Goal: Feedback & Contribution: Contribute content

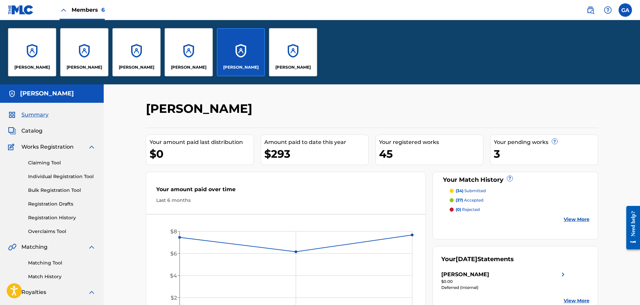
click at [35, 55] on div "[PERSON_NAME]" at bounding box center [32, 52] width 48 height 48
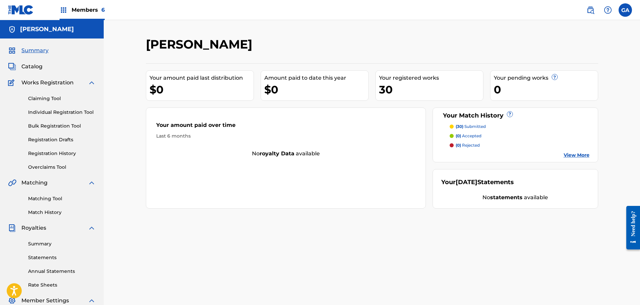
click at [70, 8] on div "Members 6" at bounding box center [82, 10] width 45 height 20
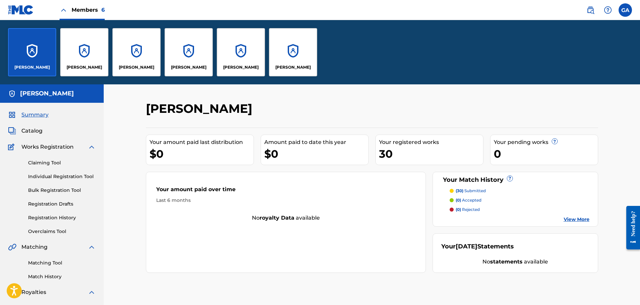
click at [229, 60] on div "[PERSON_NAME]" at bounding box center [241, 52] width 48 height 48
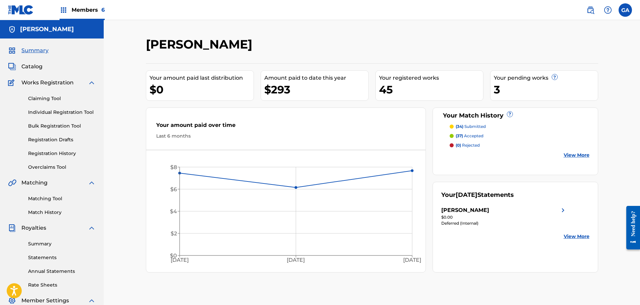
click at [60, 156] on link "Registration History" at bounding box center [62, 153] width 68 height 7
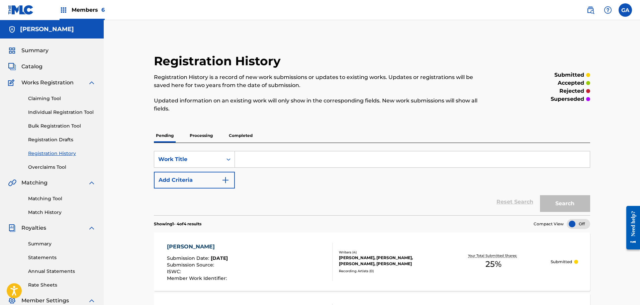
click at [96, 7] on span "Members 6" at bounding box center [88, 10] width 33 height 8
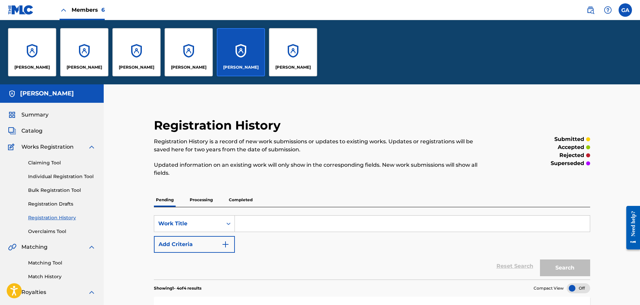
click at [33, 47] on div "[PERSON_NAME]" at bounding box center [32, 52] width 48 height 48
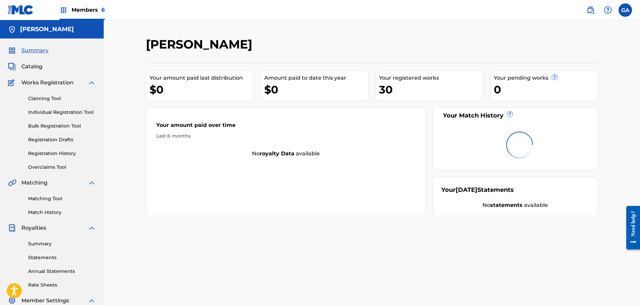
click at [84, 10] on span "Members 6" at bounding box center [88, 10] width 33 height 8
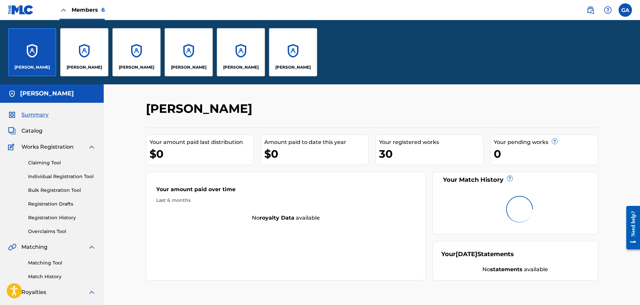
click at [289, 66] on p "[PERSON_NAME]" at bounding box center [292, 67] width 35 height 6
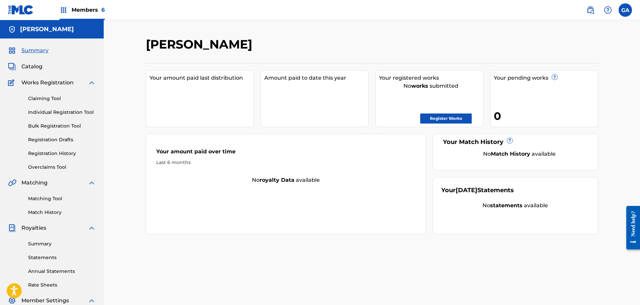
click at [85, 10] on span "Members 6" at bounding box center [88, 10] width 33 height 8
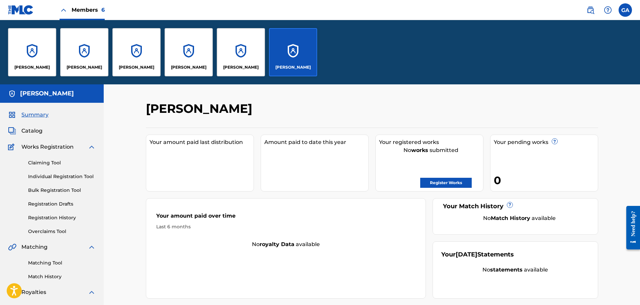
click at [49, 50] on div "[PERSON_NAME]" at bounding box center [32, 52] width 48 height 48
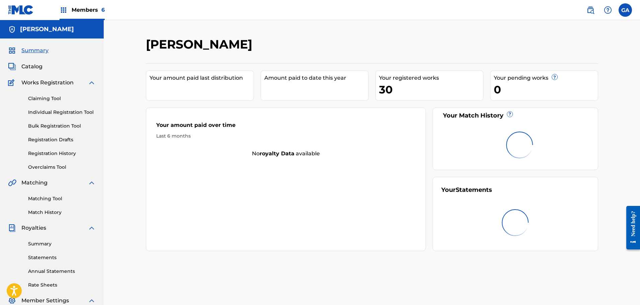
click at [91, 9] on span "Members 6" at bounding box center [88, 10] width 33 height 8
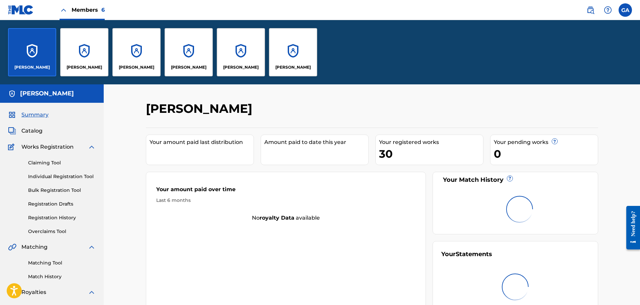
click at [285, 40] on div "[PERSON_NAME]" at bounding box center [293, 52] width 48 height 48
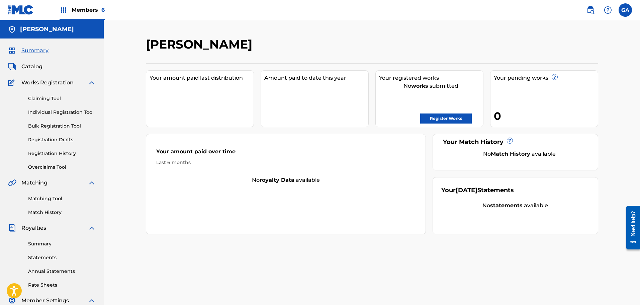
click at [75, 13] on span "Members 6" at bounding box center [88, 10] width 33 height 8
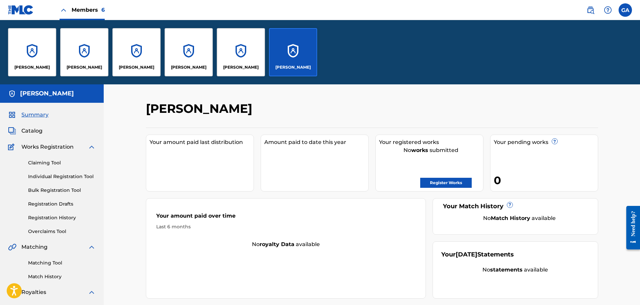
click at [40, 55] on div "[PERSON_NAME]" at bounding box center [32, 52] width 48 height 48
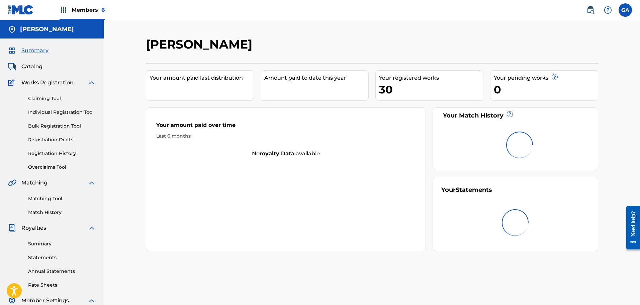
click at [32, 61] on div "Summary Catalog Works Registration Claiming Tool Individual Registration Tool B…" at bounding box center [52, 210] width 104 height 344
click at [29, 68] on span "Catalog" at bounding box center [31, 67] width 21 height 8
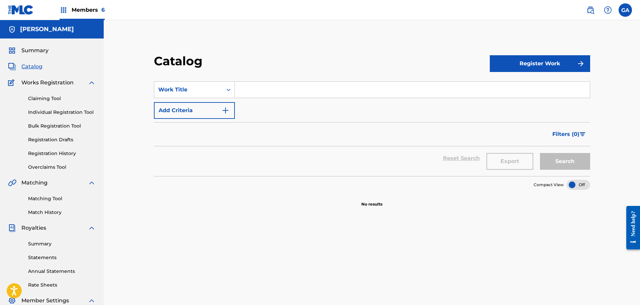
click at [29, 69] on span "Catalog" at bounding box center [31, 67] width 21 height 8
click at [36, 48] on span "Summary" at bounding box center [34, 51] width 27 height 8
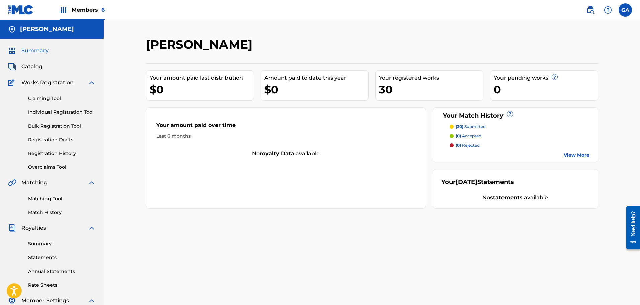
click at [29, 66] on span "Catalog" at bounding box center [31, 67] width 21 height 8
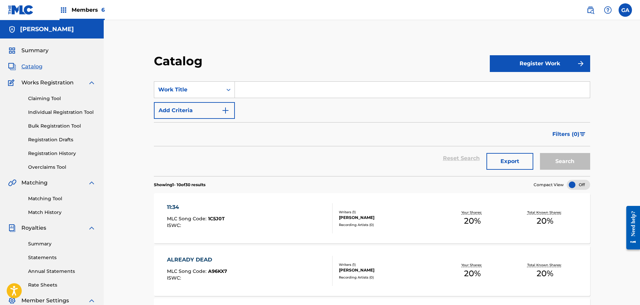
click at [55, 150] on div "Claiming Tool Individual Registration Tool Bulk Registration Tool Registration …" at bounding box center [52, 129] width 88 height 84
click at [54, 153] on link "Registration History" at bounding box center [62, 153] width 68 height 7
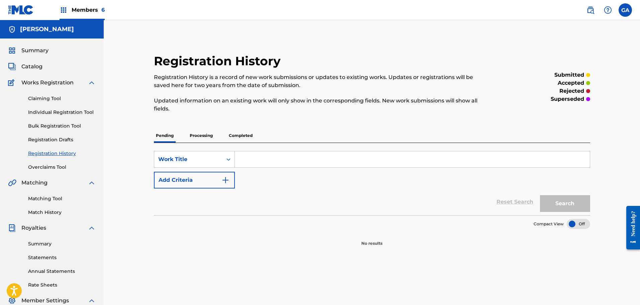
click at [201, 138] on p "Processing" at bounding box center [201, 135] width 27 height 14
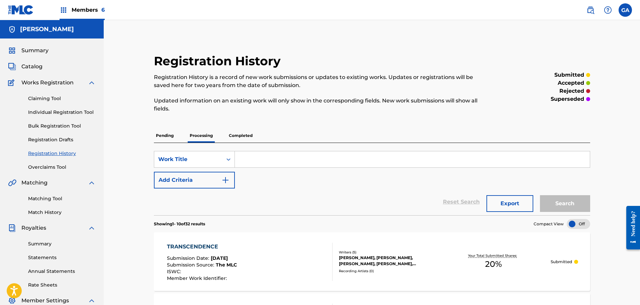
click at [237, 135] on p "Completed" at bounding box center [241, 135] width 28 height 14
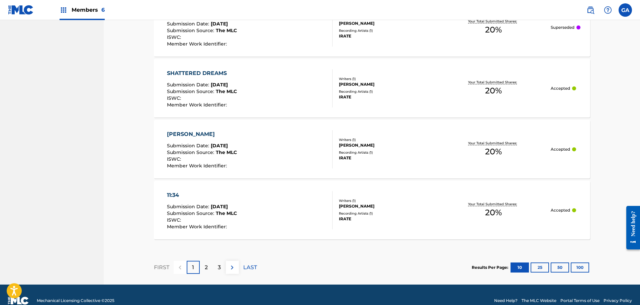
scroll to position [636, 0]
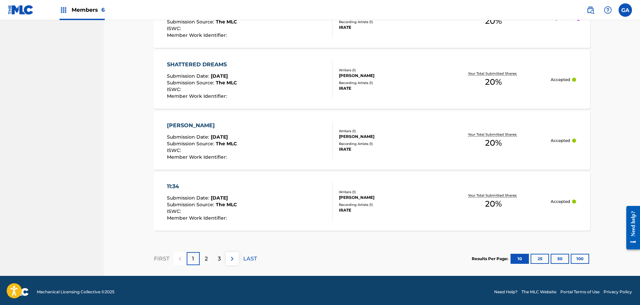
click at [586, 261] on button "100" at bounding box center [580, 259] width 18 height 10
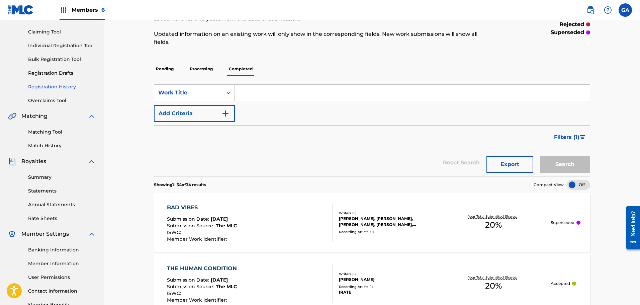
scroll to position [0, 0]
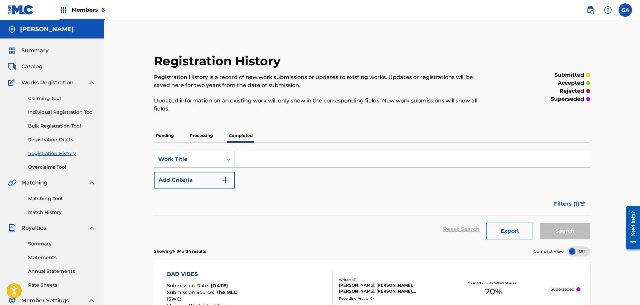
click at [26, 66] on span "Catalog" at bounding box center [31, 67] width 21 height 8
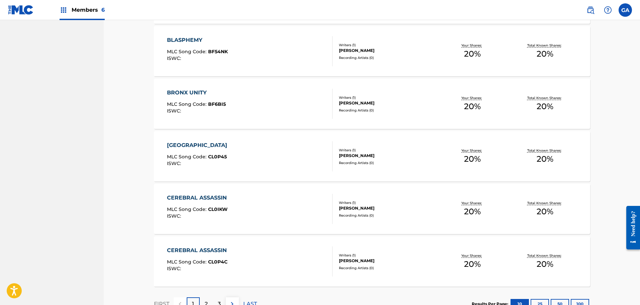
scroll to position [478, 0]
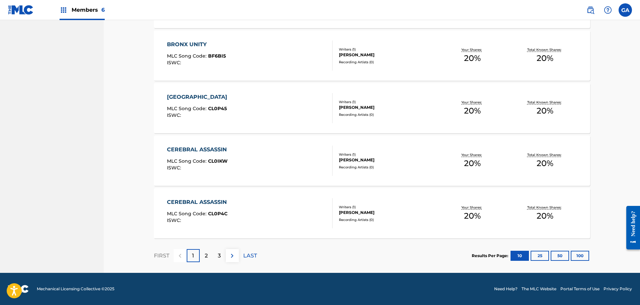
click at [576, 254] on button "100" at bounding box center [580, 256] width 18 height 10
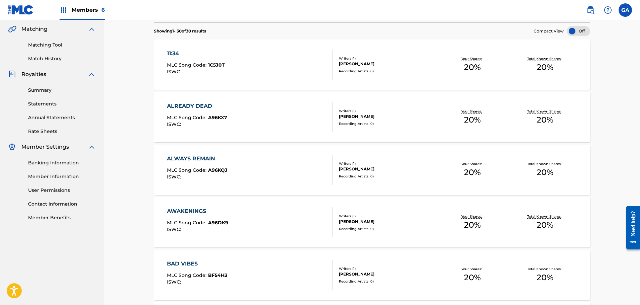
scroll to position [0, 0]
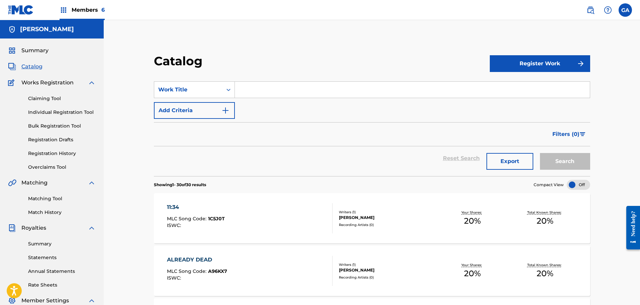
click at [31, 50] on span "Summary" at bounding box center [34, 51] width 27 height 8
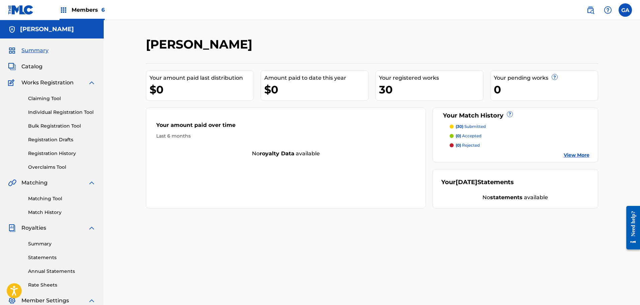
click at [90, 7] on span "Members 6" at bounding box center [88, 10] width 33 height 8
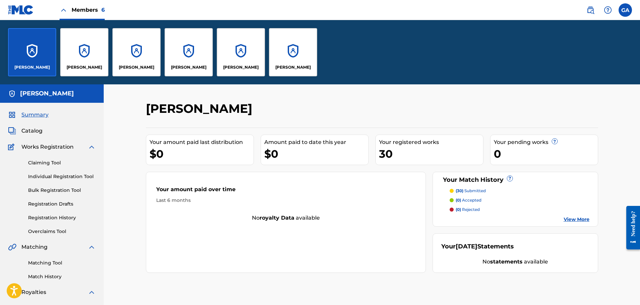
click at [197, 48] on div "[PERSON_NAME]" at bounding box center [189, 52] width 48 height 48
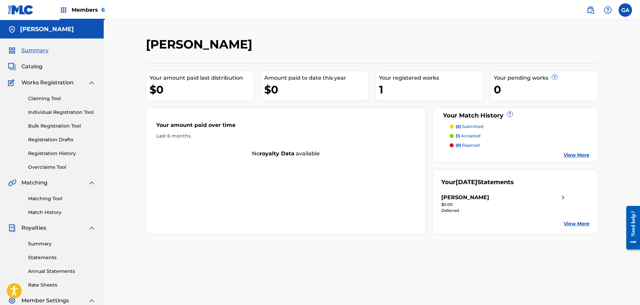
click at [32, 66] on span "Catalog" at bounding box center [31, 67] width 21 height 8
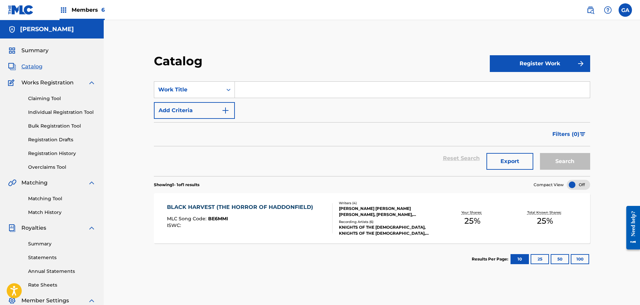
click at [364, 213] on div "[PERSON_NAME] [PERSON_NAME] [PERSON_NAME], [PERSON_NAME], [PERSON_NAME]" at bounding box center [387, 211] width 97 height 12
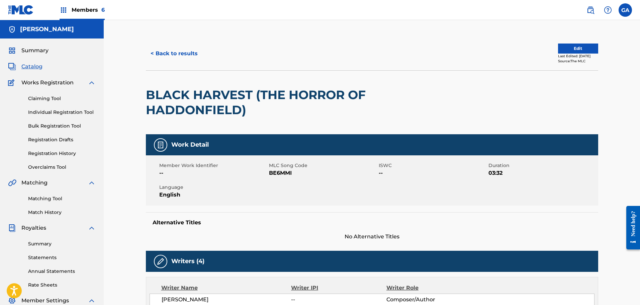
click at [64, 156] on link "Registration History" at bounding box center [62, 153] width 68 height 7
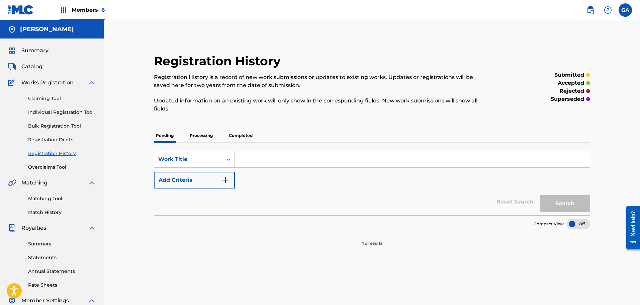
click at [202, 136] on p "Processing" at bounding box center [201, 135] width 27 height 14
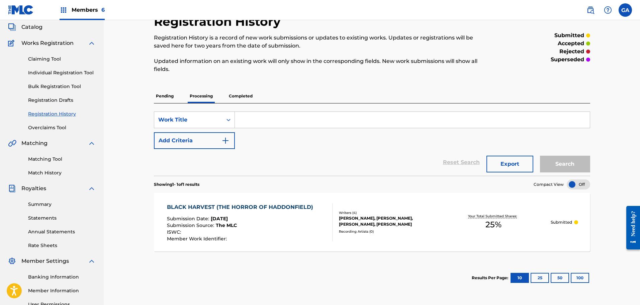
scroll to position [100, 0]
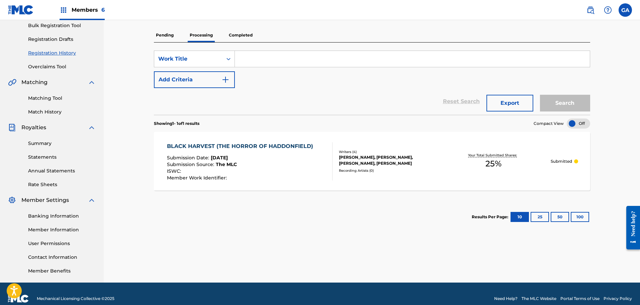
click at [384, 158] on div "[PERSON_NAME], [PERSON_NAME], [PERSON_NAME], [PERSON_NAME]" at bounding box center [387, 160] width 97 height 12
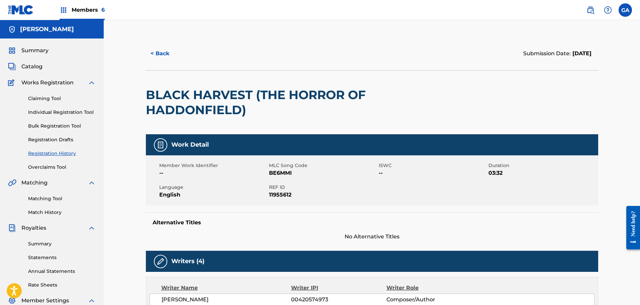
click at [23, 60] on div "Summary Catalog Works Registration Claiming Tool Individual Registration Tool B…" at bounding box center [52, 210] width 104 height 344
click at [25, 64] on span "Catalog" at bounding box center [31, 67] width 21 height 8
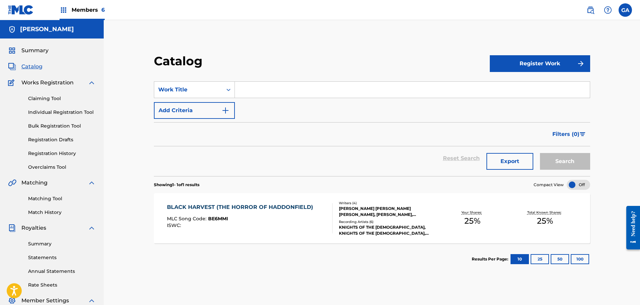
click at [37, 65] on span "Catalog" at bounding box center [31, 67] width 21 height 8
click at [296, 219] on div "MLC Song Code : BE6MMI" at bounding box center [242, 219] width 150 height 7
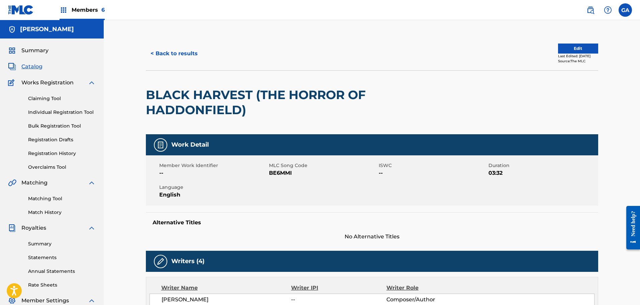
click at [26, 49] on span "Summary" at bounding box center [34, 51] width 27 height 8
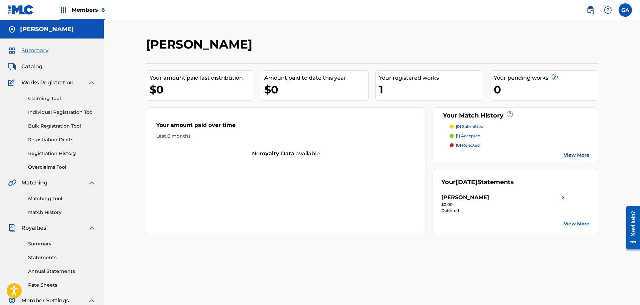
click at [83, 11] on span "Members 6" at bounding box center [88, 10] width 33 height 8
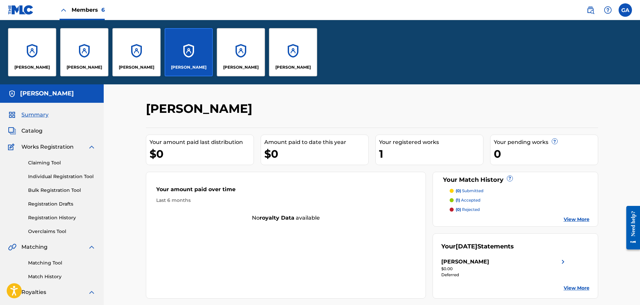
click at [41, 58] on div "[PERSON_NAME]" at bounding box center [32, 52] width 48 height 48
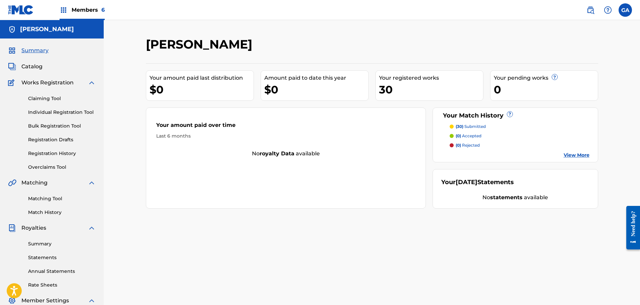
click at [50, 98] on link "Claiming Tool" at bounding box center [62, 98] width 68 height 7
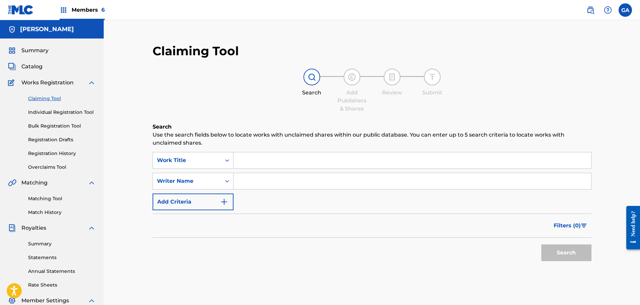
click at [259, 158] on input "Search Form" at bounding box center [413, 160] width 358 height 16
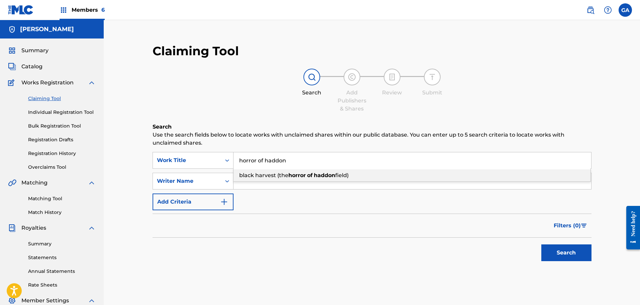
click at [285, 177] on span "black harvest (the" at bounding box center [263, 175] width 49 height 6
type input "black harvest (the horror of haddonfield)"
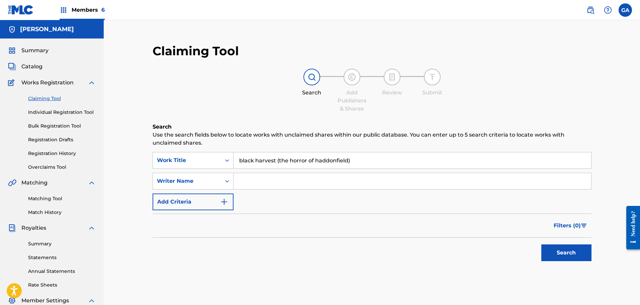
click at [255, 185] on input "Search Form" at bounding box center [413, 181] width 358 height 16
type input "sierra"
click at [541, 244] on button "Search" at bounding box center [566, 252] width 50 height 17
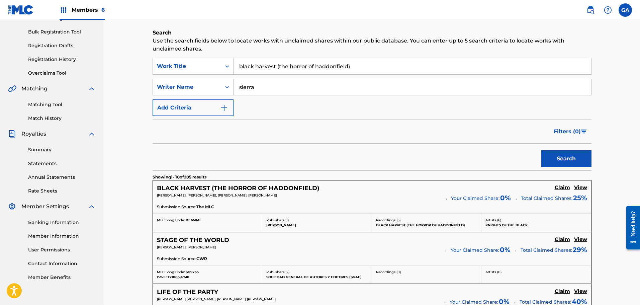
scroll to position [100, 0]
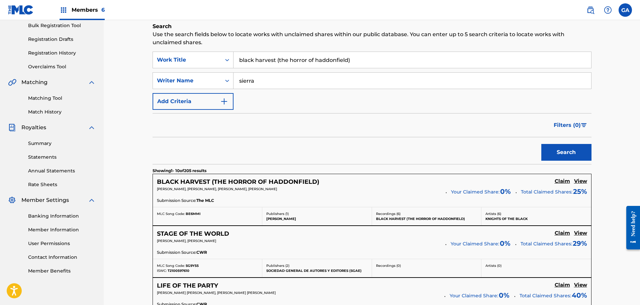
click at [561, 180] on h5 "Claim" at bounding box center [562, 181] width 15 height 6
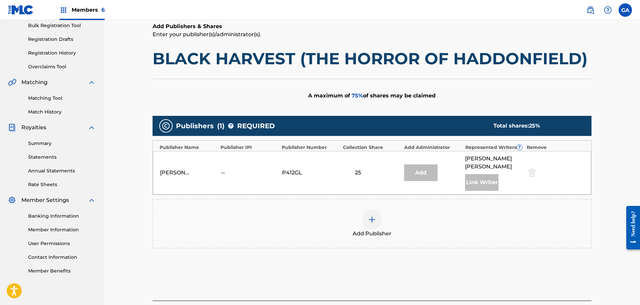
click at [372, 216] on img at bounding box center [372, 219] width 8 height 8
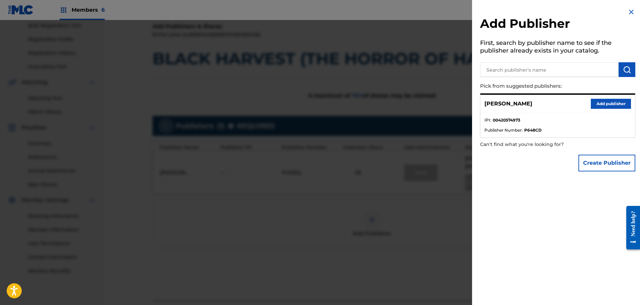
click at [614, 101] on button "Add publisher" at bounding box center [611, 104] width 40 height 10
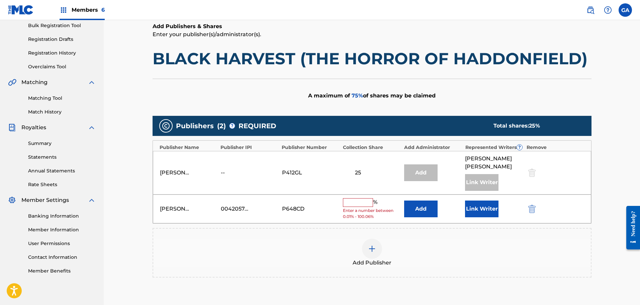
click at [368, 200] on input "text" at bounding box center [358, 202] width 30 height 9
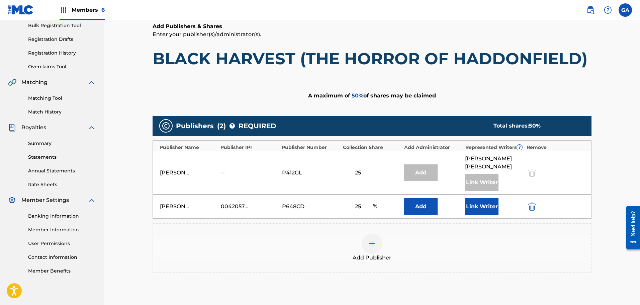
type input "25"
click at [480, 213] on button "Link Writer" at bounding box center [481, 206] width 33 height 17
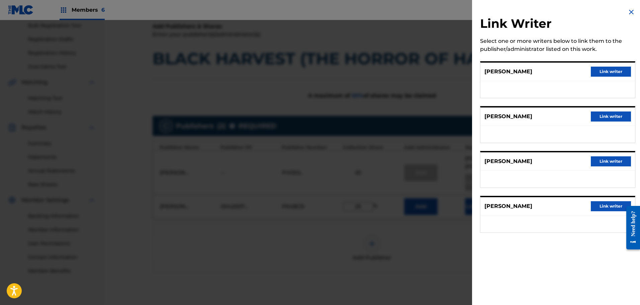
click at [627, 11] on img at bounding box center [631, 12] width 8 height 8
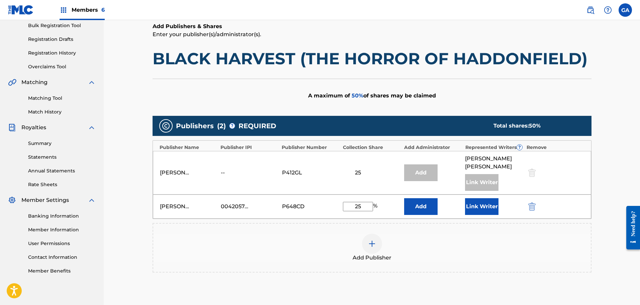
click at [481, 208] on button "Link Writer" at bounding box center [481, 206] width 33 height 17
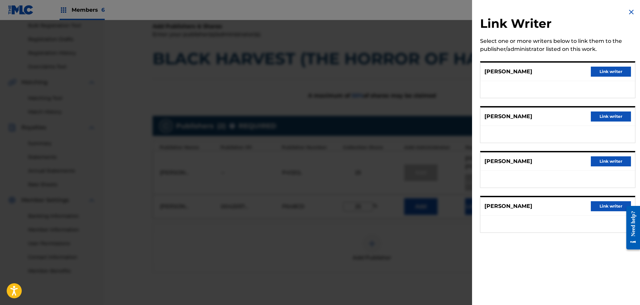
click at [610, 159] on button "Link writer" at bounding box center [611, 161] width 40 height 10
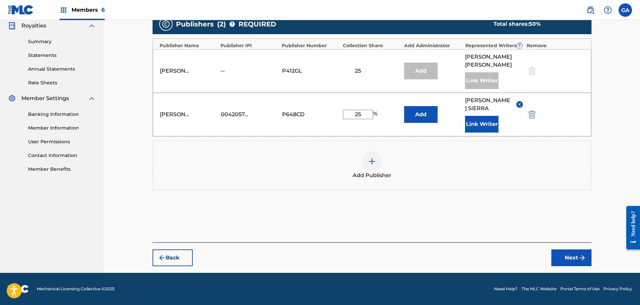
click at [575, 256] on button "Next" at bounding box center [571, 257] width 40 height 17
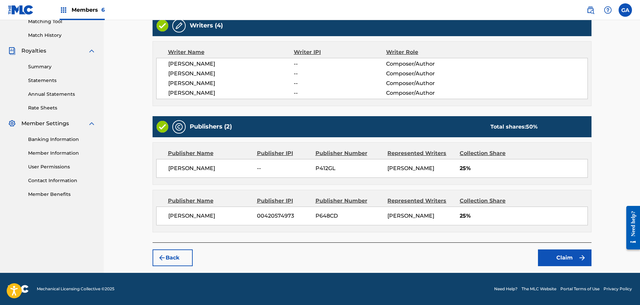
scroll to position [193, 0]
click at [582, 259] on img "submit" at bounding box center [582, 258] width 8 height 8
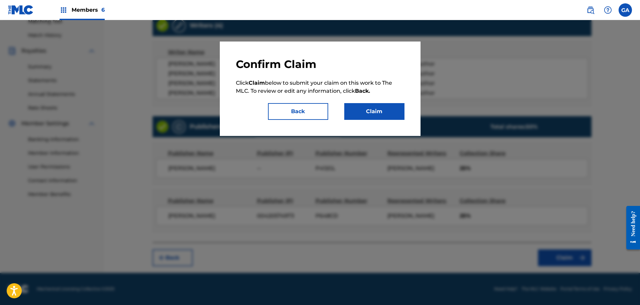
click at [393, 113] on button "Claim" at bounding box center [374, 111] width 60 height 17
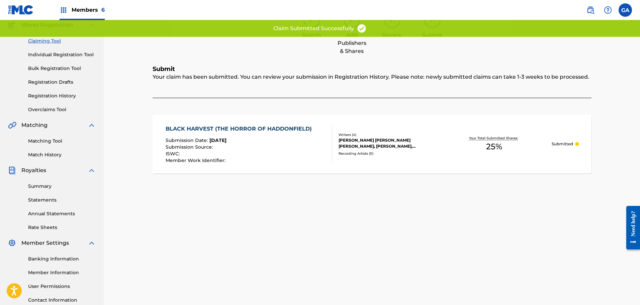
scroll to position [0, 0]
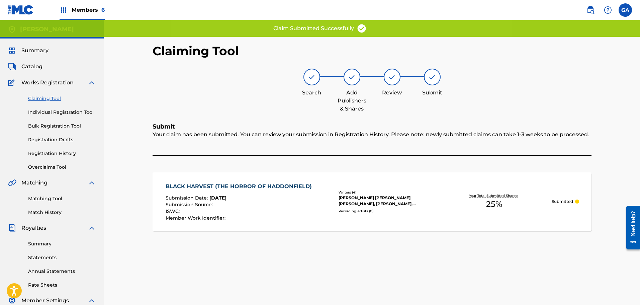
click at [76, 11] on span "Members 6" at bounding box center [88, 10] width 33 height 8
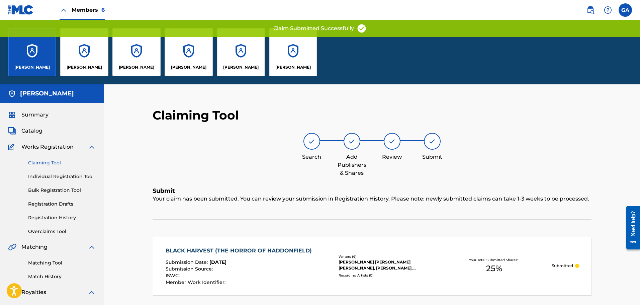
click at [181, 60] on div "[PERSON_NAME]" at bounding box center [189, 52] width 48 height 48
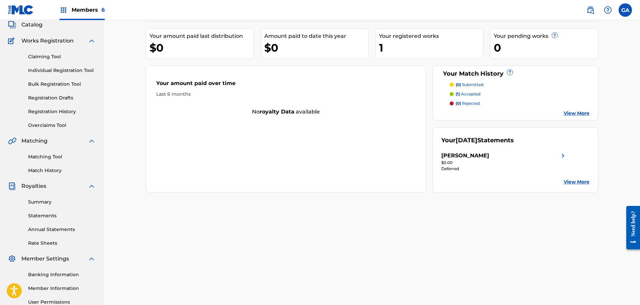
scroll to position [110, 0]
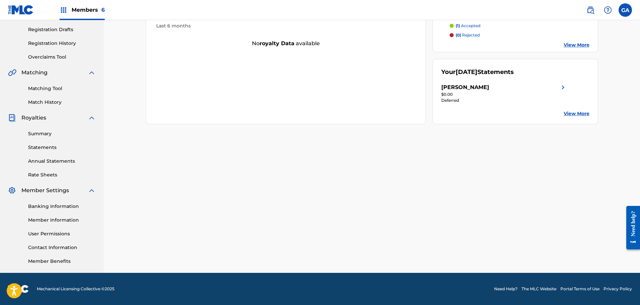
click at [65, 219] on link "Member Information" at bounding box center [62, 219] width 68 height 7
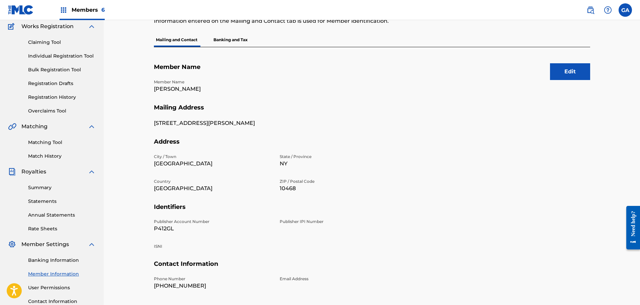
scroll to position [110, 0]
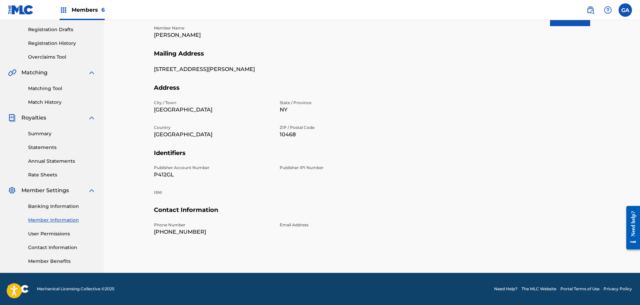
click at [576, 26] on section "Member Name Member Name [PERSON_NAME]" at bounding box center [372, 29] width 436 height 40
click at [577, 24] on button "Edit" at bounding box center [570, 17] width 40 height 17
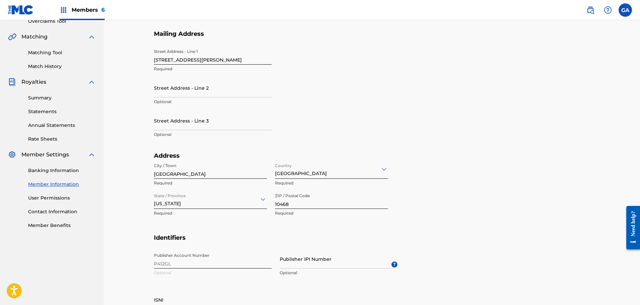
scroll to position [244, 0]
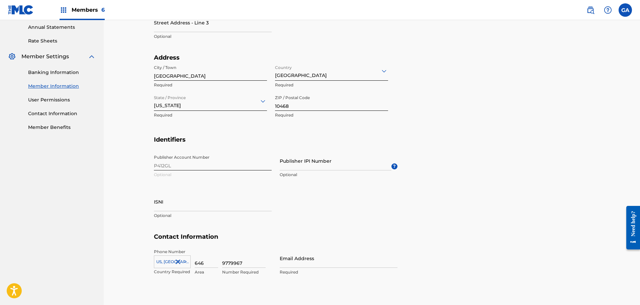
click at [315, 165] on input "Publisher IPI Number" at bounding box center [336, 160] width 112 height 19
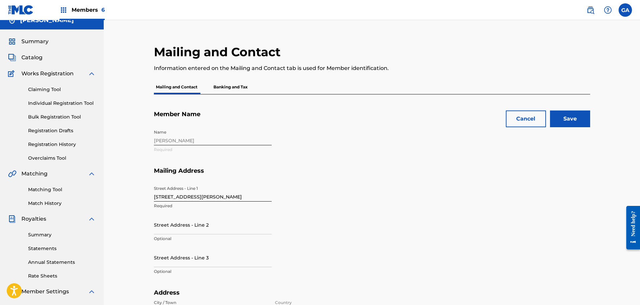
scroll to position [0, 0]
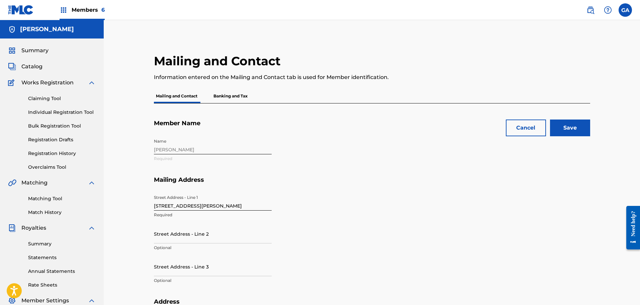
type input "01304870077"
click at [584, 122] on input "Save" at bounding box center [570, 127] width 40 height 17
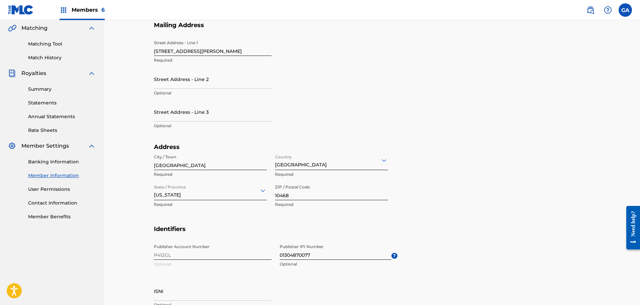
scroll to position [42, 0]
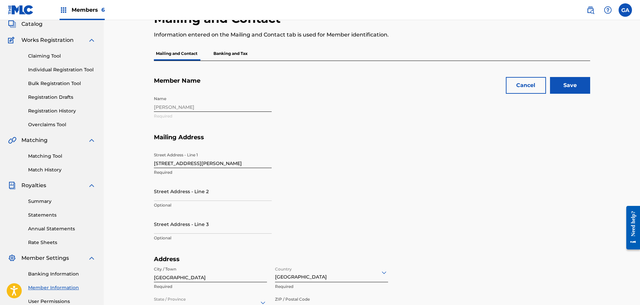
type input "[EMAIL_ADDRESS][DOMAIN_NAME]"
click at [584, 82] on input "Save" at bounding box center [570, 85] width 40 height 17
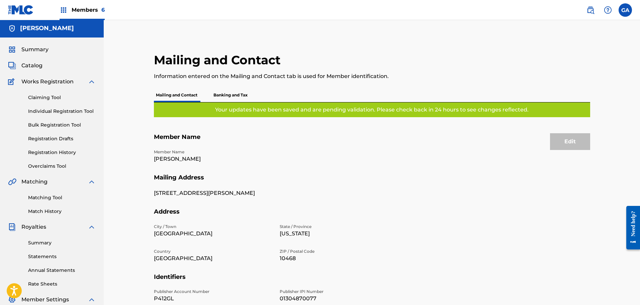
scroll to position [0, 0]
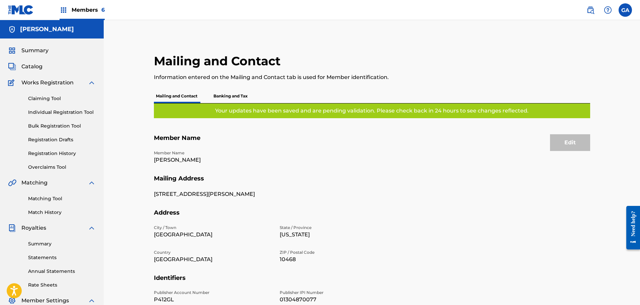
click at [22, 64] on span "Catalog" at bounding box center [31, 67] width 21 height 8
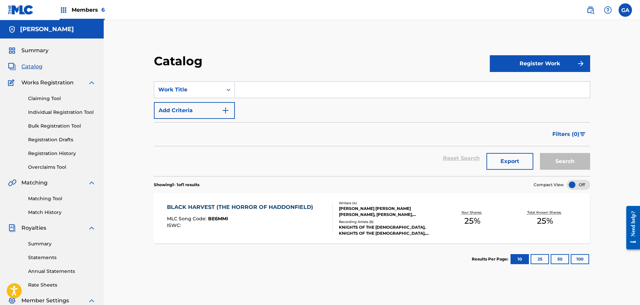
click at [396, 212] on div "[PERSON_NAME] [PERSON_NAME] [PERSON_NAME], [PERSON_NAME], [PERSON_NAME]" at bounding box center [387, 211] width 97 height 12
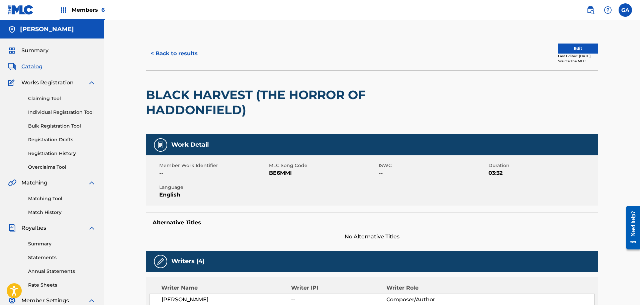
click at [567, 39] on div "< Back to results Edit Last Edited: [DATE] Source: The MLC" at bounding box center [372, 53] width 452 height 33
click at [565, 44] on button "Edit" at bounding box center [578, 49] width 40 height 10
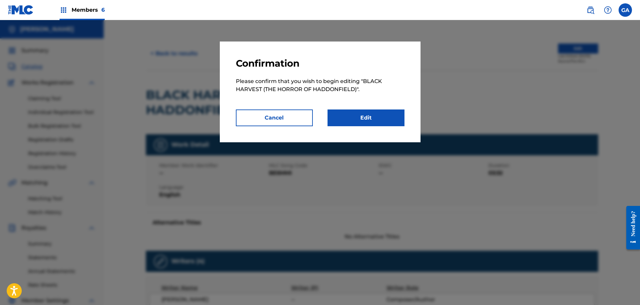
click at [376, 117] on link "Edit" at bounding box center [366, 117] width 77 height 17
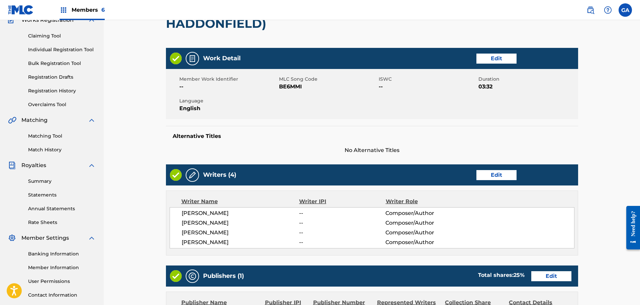
scroll to position [167, 0]
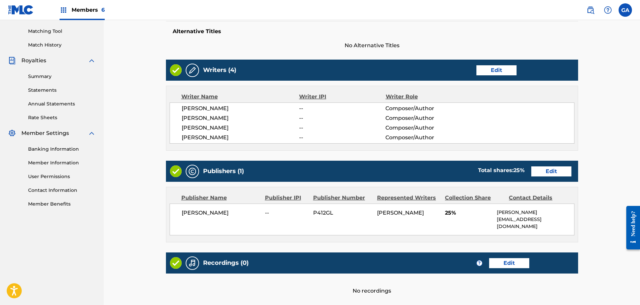
click at [498, 71] on link "Edit" at bounding box center [496, 70] width 40 height 10
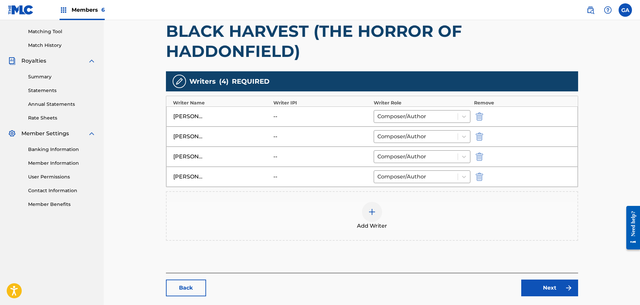
scroll to position [167, 0]
click at [480, 117] on img "submit" at bounding box center [479, 116] width 7 height 8
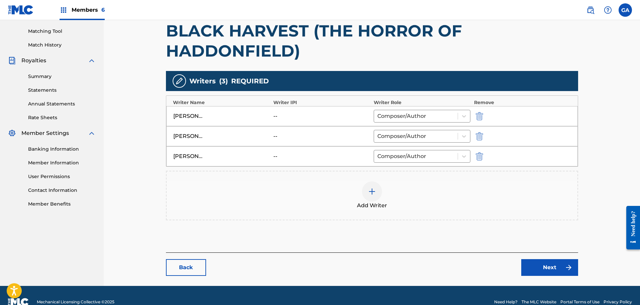
click at [480, 117] on img "submit" at bounding box center [479, 116] width 7 height 8
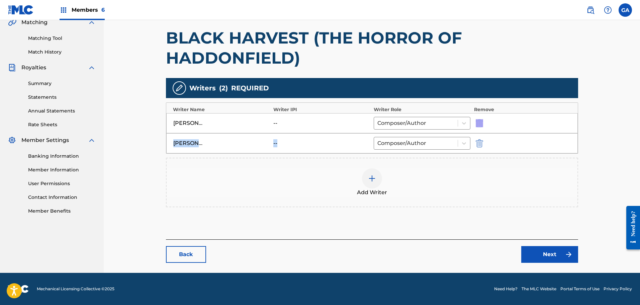
click at [480, 117] on div "[PERSON_NAME] -- Composer/Author" at bounding box center [372, 123] width 412 height 20
click at [481, 122] on img "submit" at bounding box center [479, 123] width 7 height 8
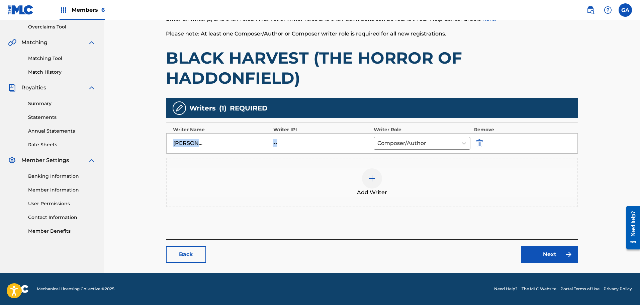
click at [479, 142] on img "submit" at bounding box center [479, 143] width 7 height 8
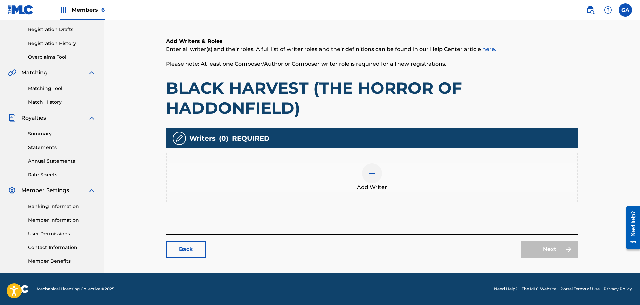
scroll to position [110, 0]
click at [380, 175] on div at bounding box center [372, 173] width 20 height 20
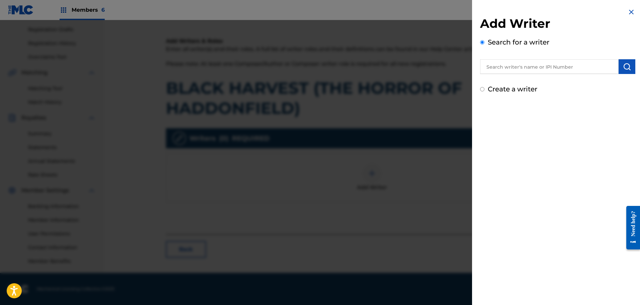
click at [490, 66] on input "text" at bounding box center [549, 66] width 139 height 15
type input "00420574973"
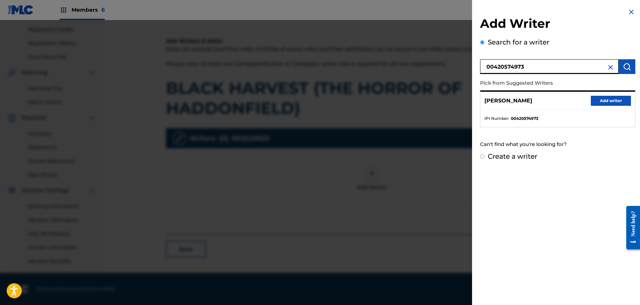
click at [596, 104] on button "Add writer" at bounding box center [611, 101] width 40 height 10
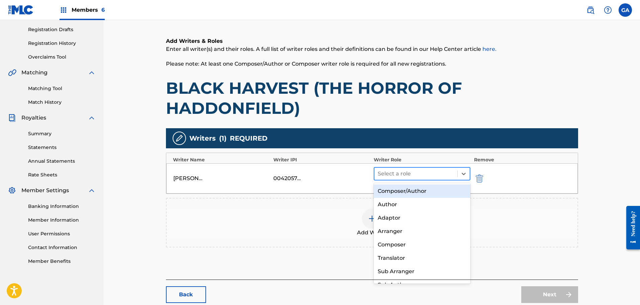
click at [427, 170] on div at bounding box center [416, 173] width 77 height 9
click at [411, 190] on div "Composer/Author" at bounding box center [422, 190] width 97 height 13
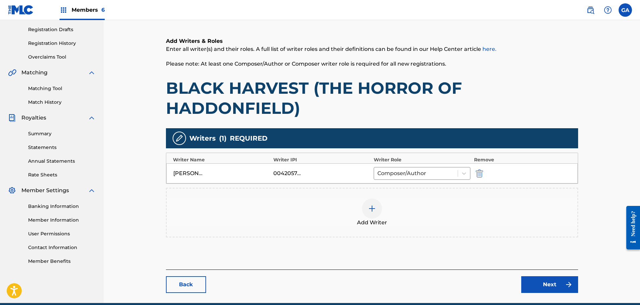
click at [378, 203] on div at bounding box center [372, 208] width 20 height 20
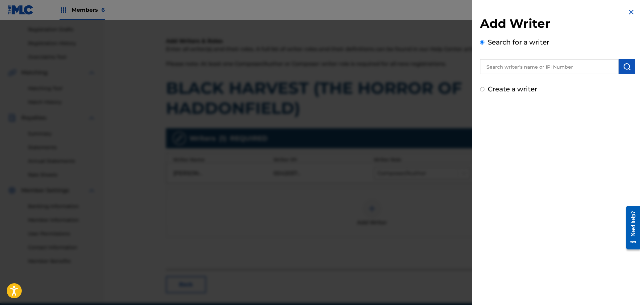
click at [521, 66] on input "text" at bounding box center [549, 66] width 139 height 15
type input "01304870469"
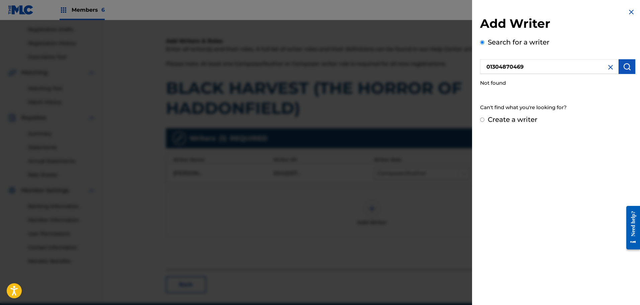
click at [525, 120] on label "Create a writer" at bounding box center [513, 119] width 50 height 8
radio input "true"
click at [485, 120] on input "Create a writer" at bounding box center [482, 119] width 4 height 4
radio input "false"
radio input "true"
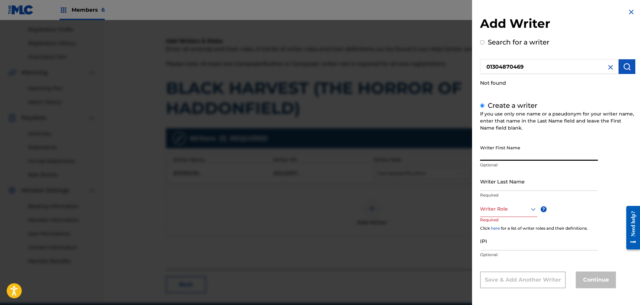
click at [506, 158] on input "Writer First Name" at bounding box center [539, 151] width 118 height 19
type input "p"
type input "PHIL"
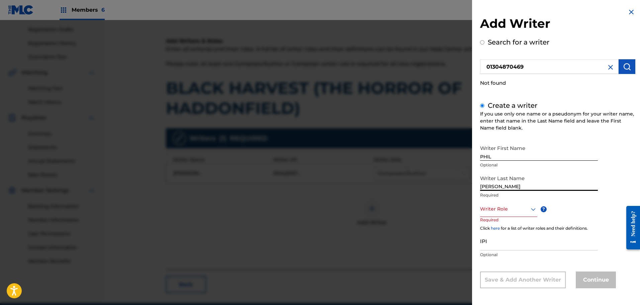
type input "[PERSON_NAME]"
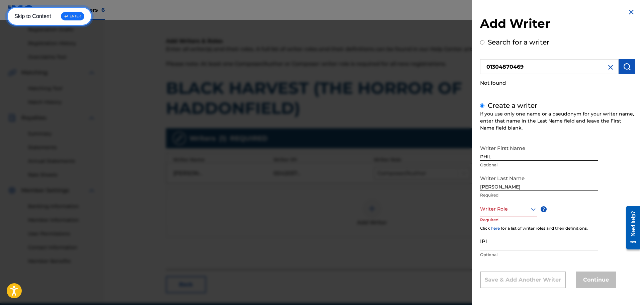
scroll to position [1, 0]
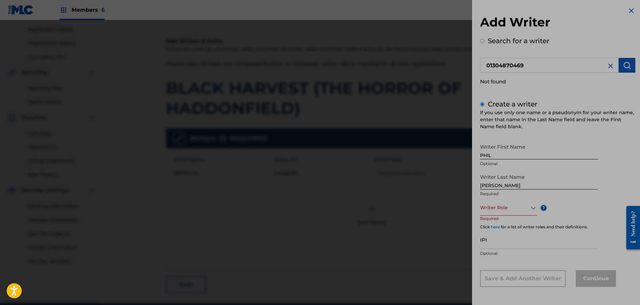
click at [505, 206] on div at bounding box center [508, 207] width 57 height 8
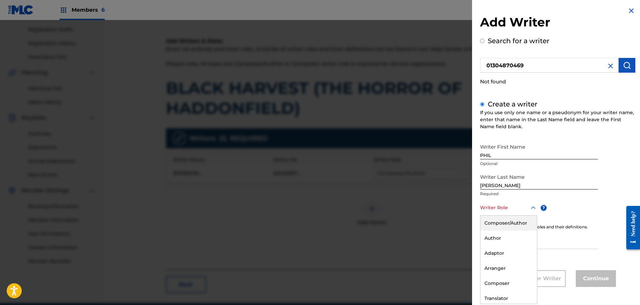
click at [504, 222] on div "Composer/Author" at bounding box center [509, 222] width 57 height 15
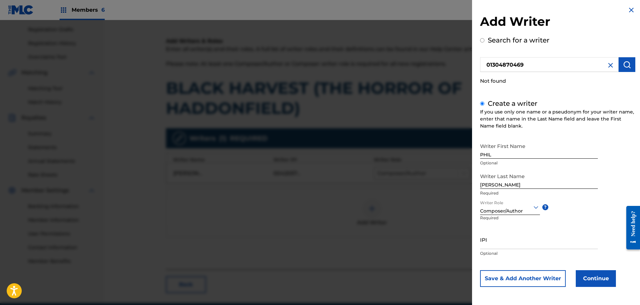
click at [503, 245] on input "IPI" at bounding box center [539, 239] width 118 height 19
type input "01304870469"
click at [536, 277] on button "Save & Add Another Writer" at bounding box center [523, 278] width 86 height 17
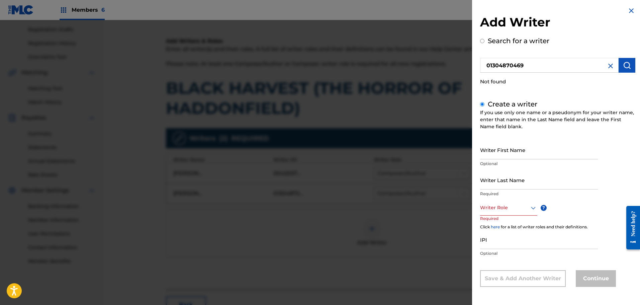
click at [523, 155] on input "Writer First Name" at bounding box center [539, 149] width 118 height 19
type input "[PERSON_NAME]"
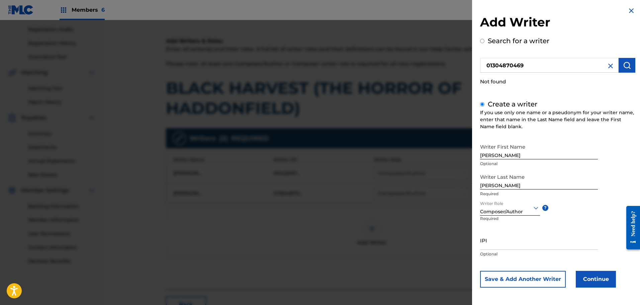
scroll to position [2, 0]
type input "01304870077"
click at [526, 280] on button "Save & Add Another Writer" at bounding box center [523, 278] width 86 height 17
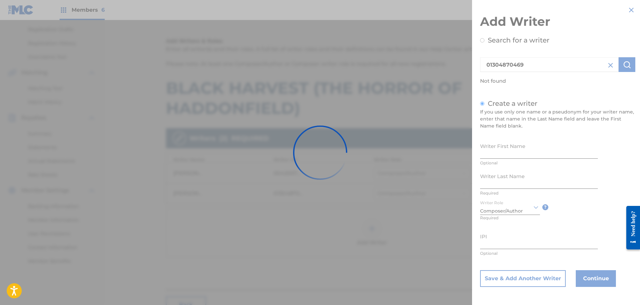
scroll to position [1, 0]
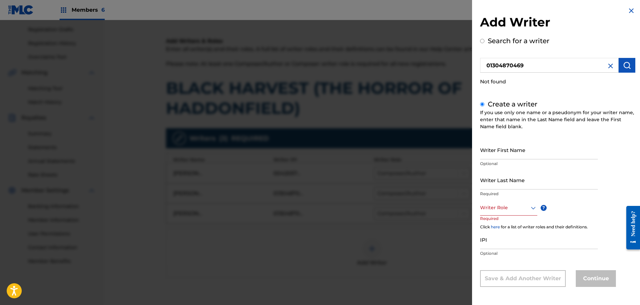
click at [523, 158] on input "Writer First Name" at bounding box center [539, 149] width 118 height 19
type input "[PERSON_NAME]"
type input "TULOTTA"
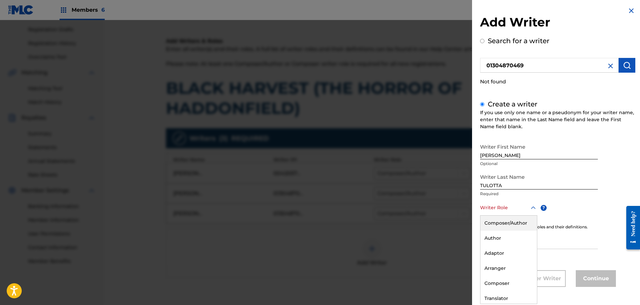
scroll to position [2, 0]
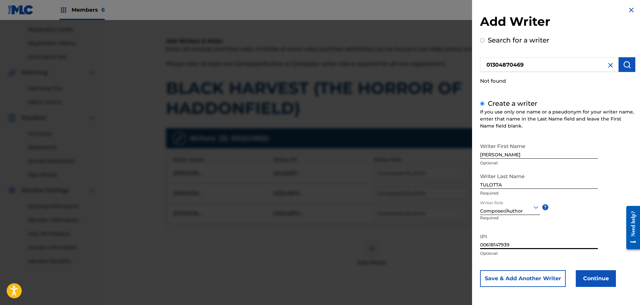
type input "00618147939"
click at [599, 277] on button "Continue" at bounding box center [596, 278] width 40 height 17
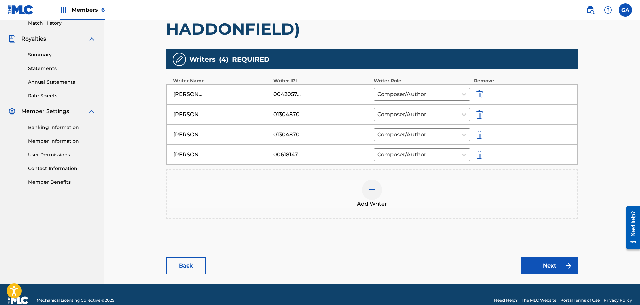
scroll to position [200, 0]
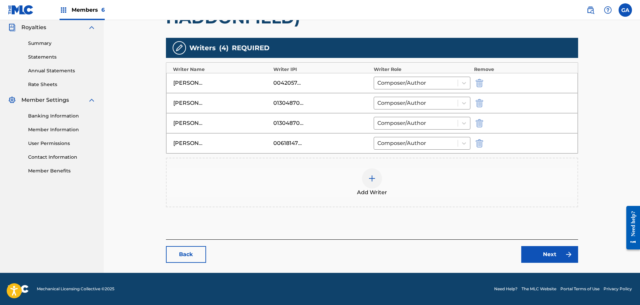
click at [550, 254] on link "Next" at bounding box center [549, 254] width 57 height 17
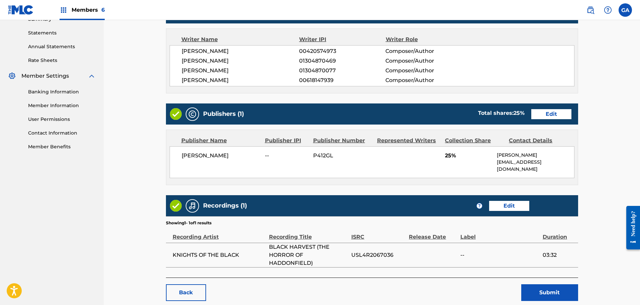
scroll to position [234, 0]
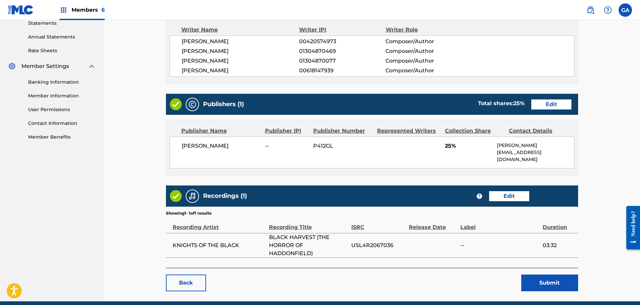
click at [554, 104] on link "Edit" at bounding box center [551, 104] width 40 height 10
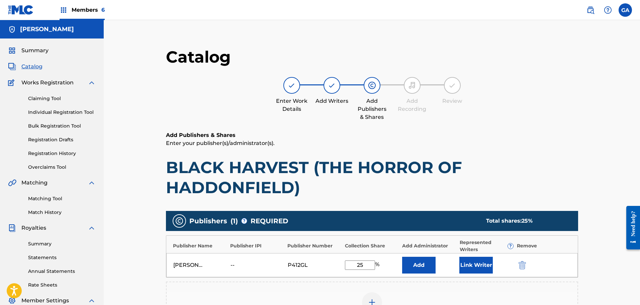
click at [479, 262] on button "Link Writer" at bounding box center [475, 265] width 33 height 17
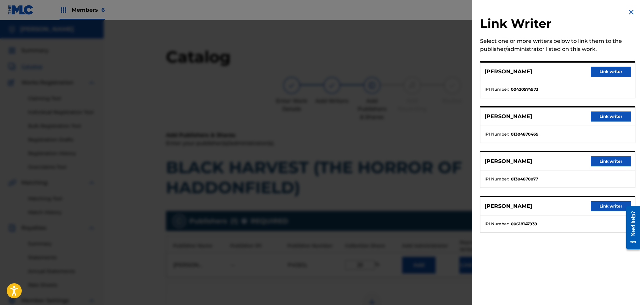
click at [617, 161] on button "Link writer" at bounding box center [611, 161] width 40 height 10
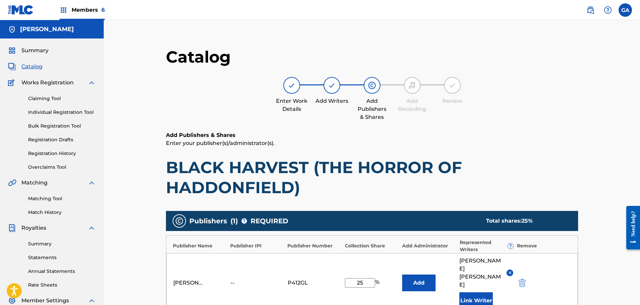
scroll to position [100, 0]
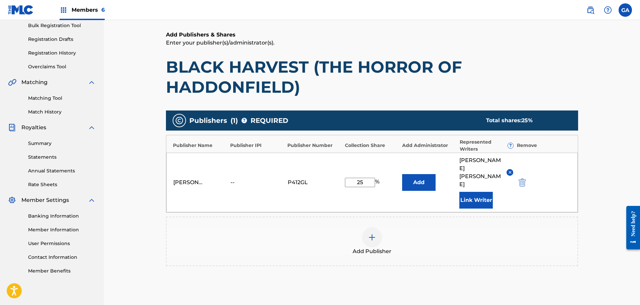
click at [522, 178] on img "submit" at bounding box center [522, 182] width 7 height 8
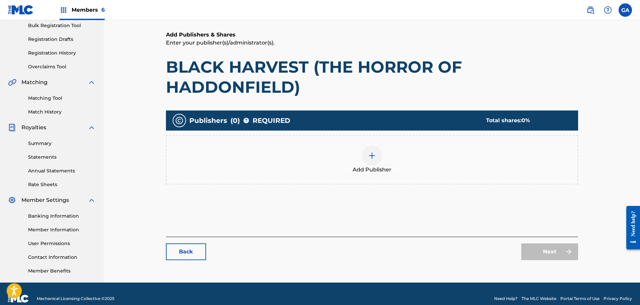
click at [367, 156] on div at bounding box center [372, 156] width 20 height 20
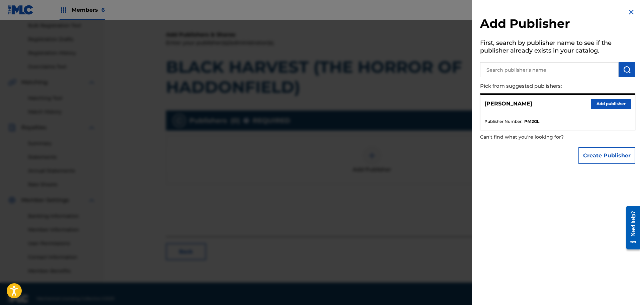
click at [608, 104] on button "Add publisher" at bounding box center [611, 104] width 40 height 10
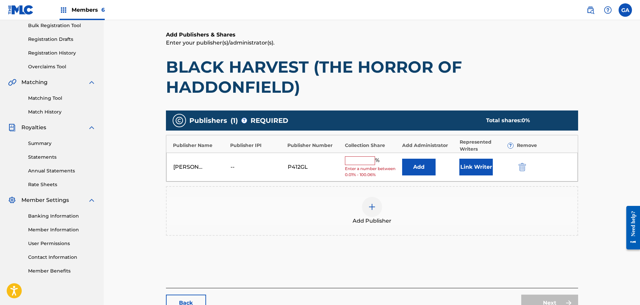
click at [367, 162] on input "text" at bounding box center [360, 160] width 30 height 9
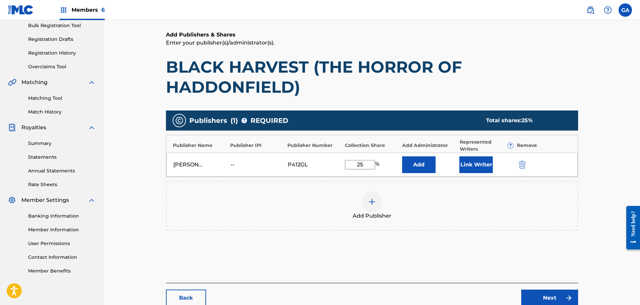
type input "25"
click at [486, 163] on button "Link Writer" at bounding box center [475, 164] width 33 height 17
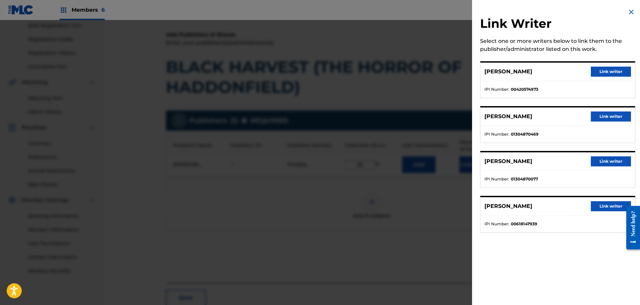
click at [605, 162] on button "Link writer" at bounding box center [611, 161] width 40 height 10
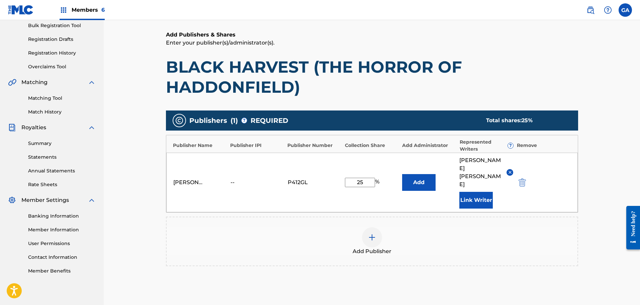
click at [375, 233] on img at bounding box center [372, 237] width 8 height 8
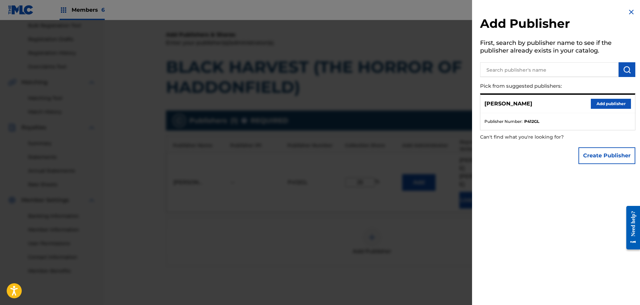
click at [630, 12] on img at bounding box center [631, 12] width 8 height 8
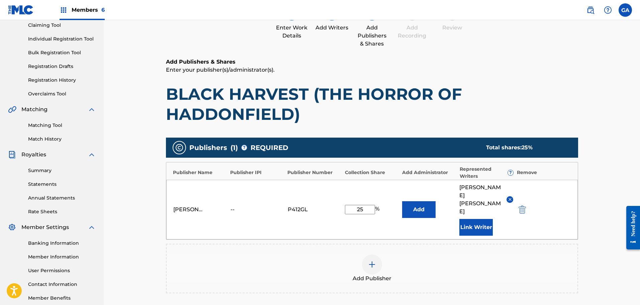
scroll to position [163, 0]
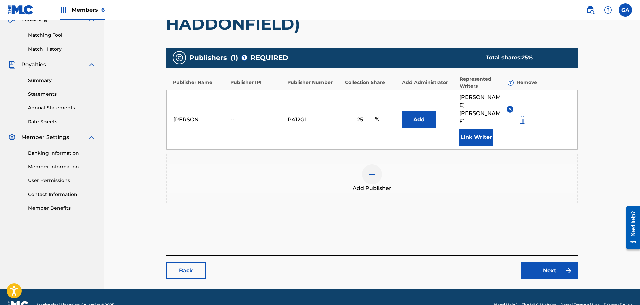
click at [369, 170] on img at bounding box center [372, 174] width 8 height 8
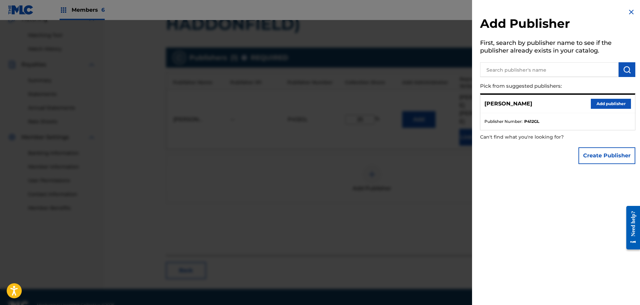
click at [630, 13] on img at bounding box center [631, 12] width 8 height 8
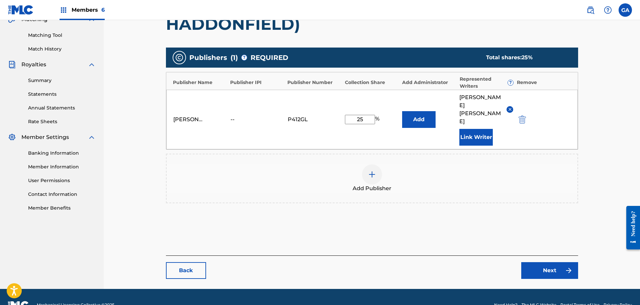
click at [375, 170] on img at bounding box center [372, 174] width 8 height 8
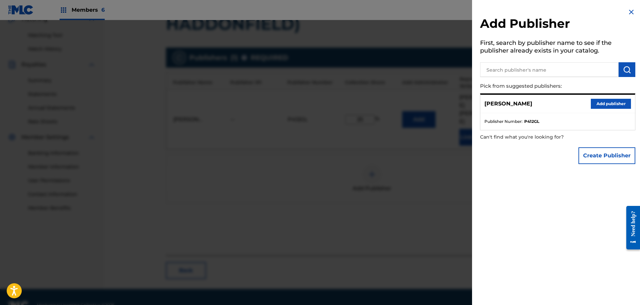
click at [627, 9] on img at bounding box center [631, 12] width 8 height 8
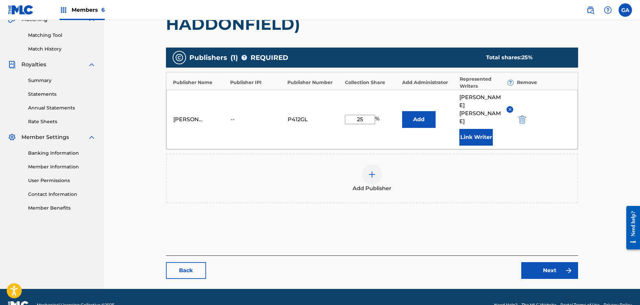
click at [554, 262] on link "Next" at bounding box center [549, 270] width 57 height 17
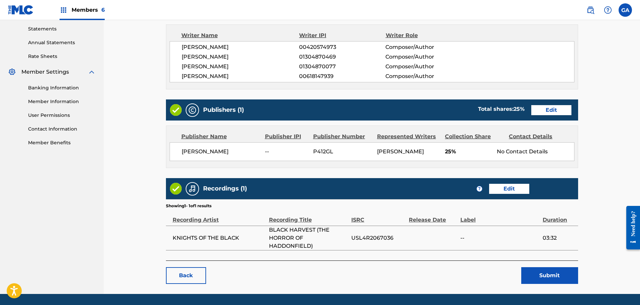
scroll to position [250, 0]
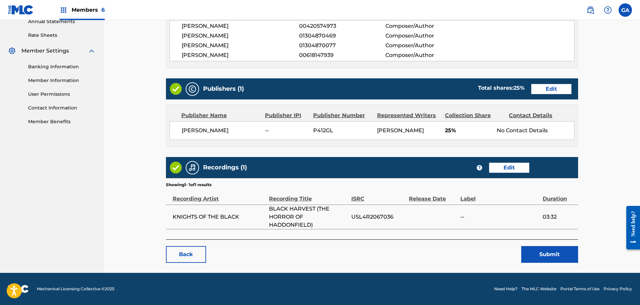
click at [546, 257] on button "Submit" at bounding box center [549, 254] width 57 height 17
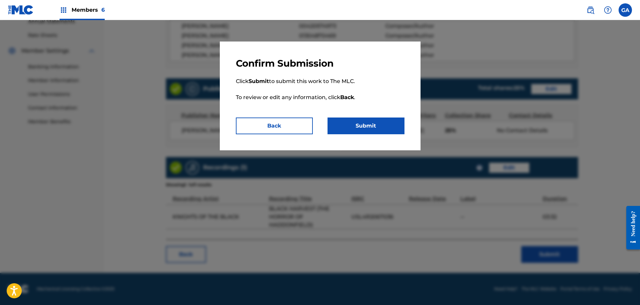
click at [383, 130] on button "Submit" at bounding box center [366, 125] width 77 height 17
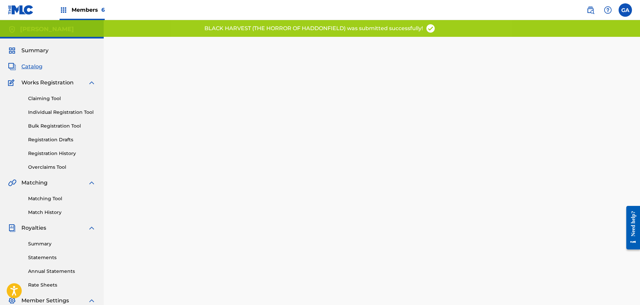
click at [50, 149] on div "Claiming Tool Individual Registration Tool Bulk Registration Tool Registration …" at bounding box center [52, 129] width 88 height 84
click at [50, 152] on link "Registration History" at bounding box center [62, 153] width 68 height 7
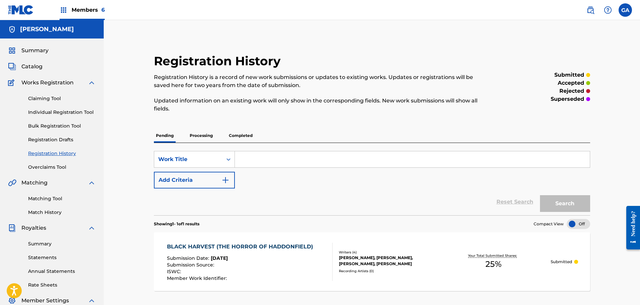
click at [200, 137] on p "Processing" at bounding box center [201, 135] width 27 height 14
click at [229, 136] on p "Completed" at bounding box center [241, 135] width 28 height 14
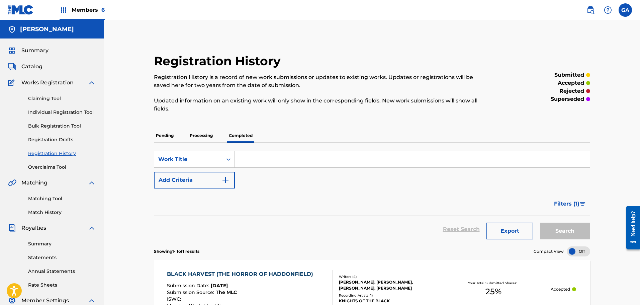
click at [169, 136] on p "Pending" at bounding box center [165, 135] width 22 height 14
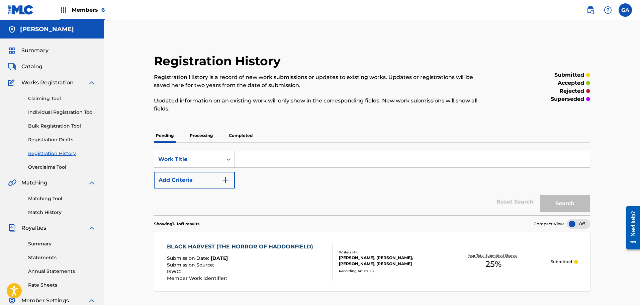
click at [35, 48] on span "Summary" at bounding box center [34, 51] width 27 height 8
